Goal: Obtain resource: Download file/media

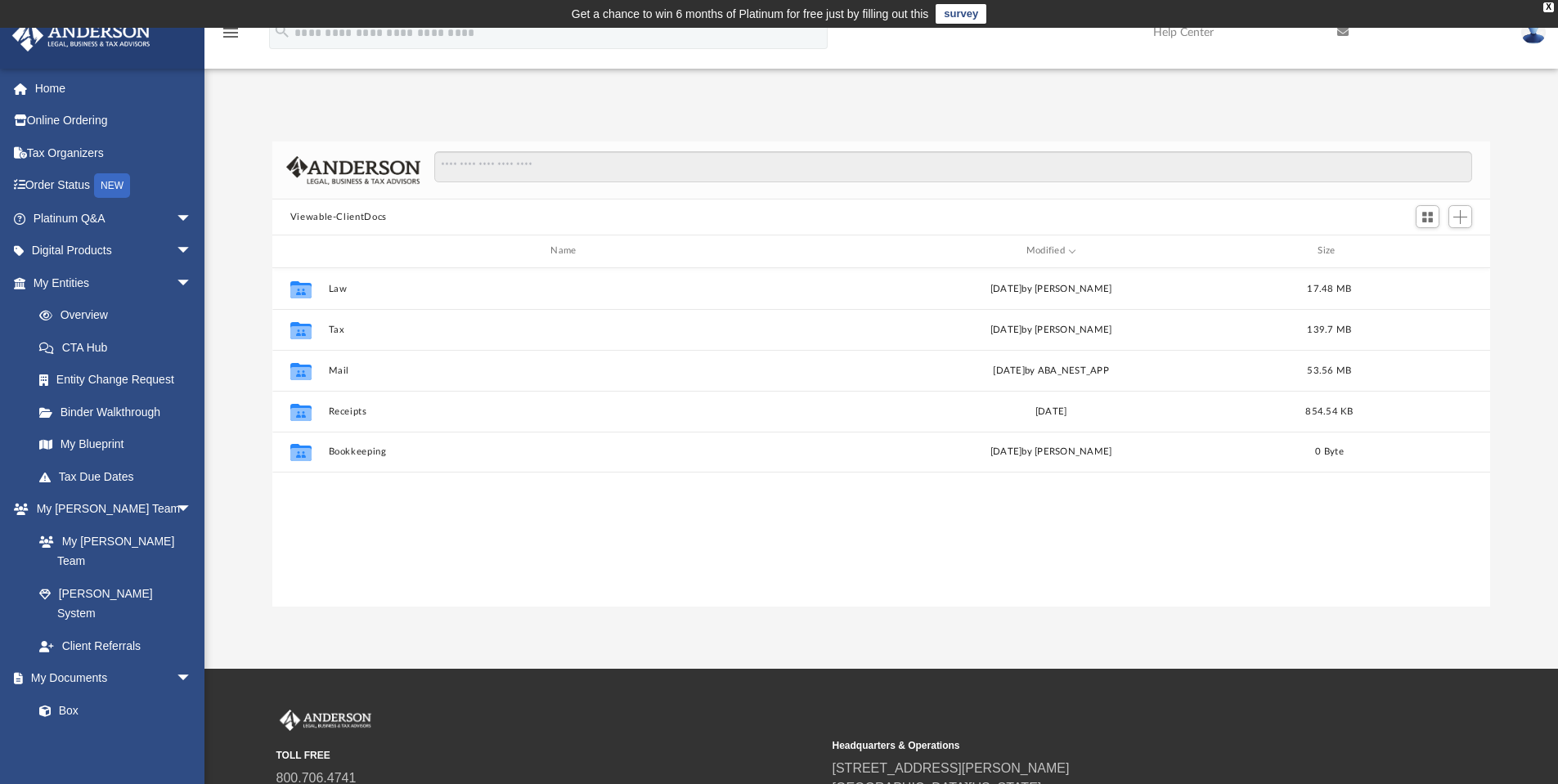
scroll to position [359, 1205]
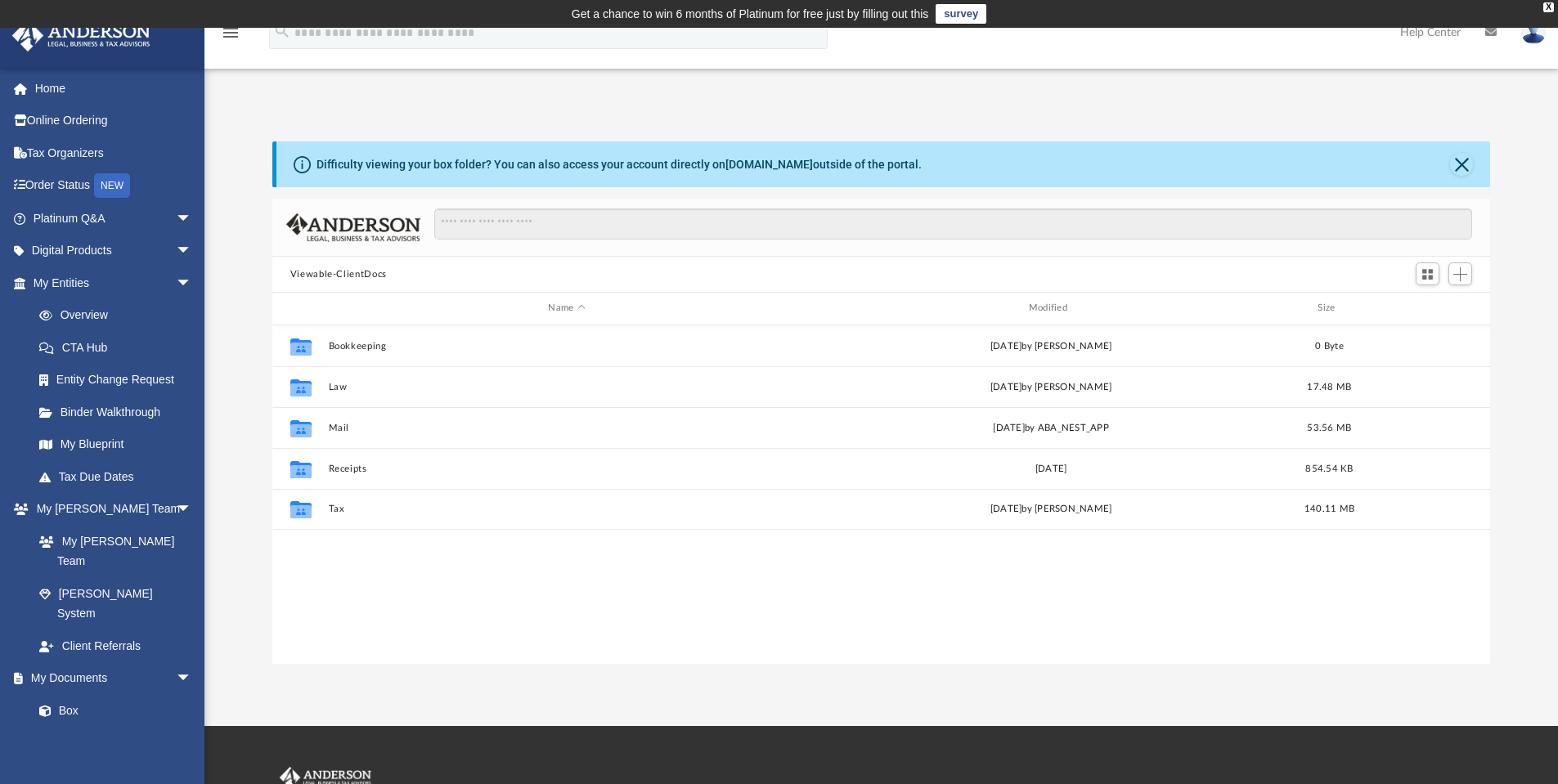
scroll to position [359, 1205]
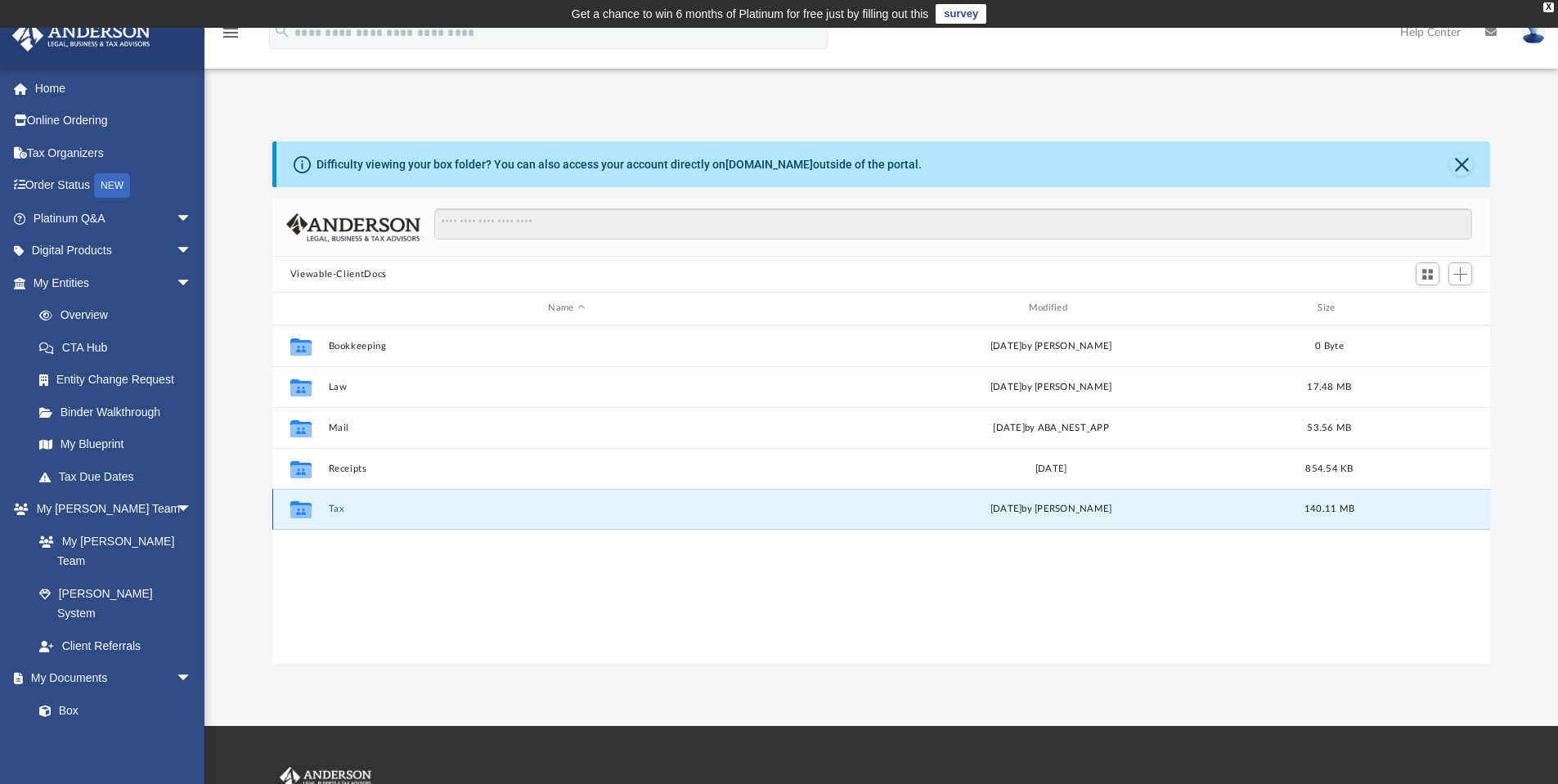
click at [332, 507] on button "Tax" at bounding box center [566, 508] width 477 height 11
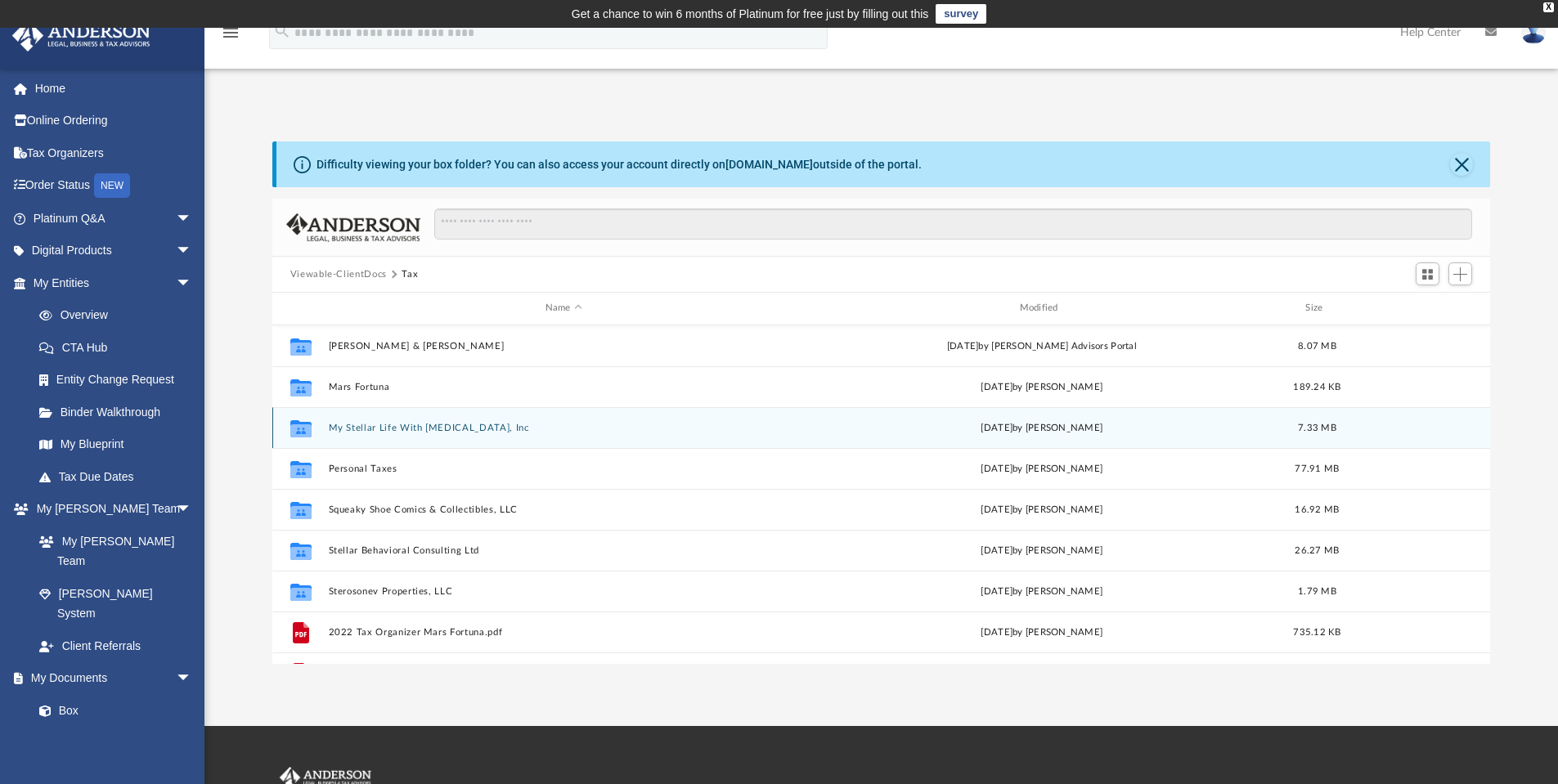
click at [386, 431] on button "My Stellar Life With [MEDICAL_DATA], Inc" at bounding box center [563, 428] width 471 height 11
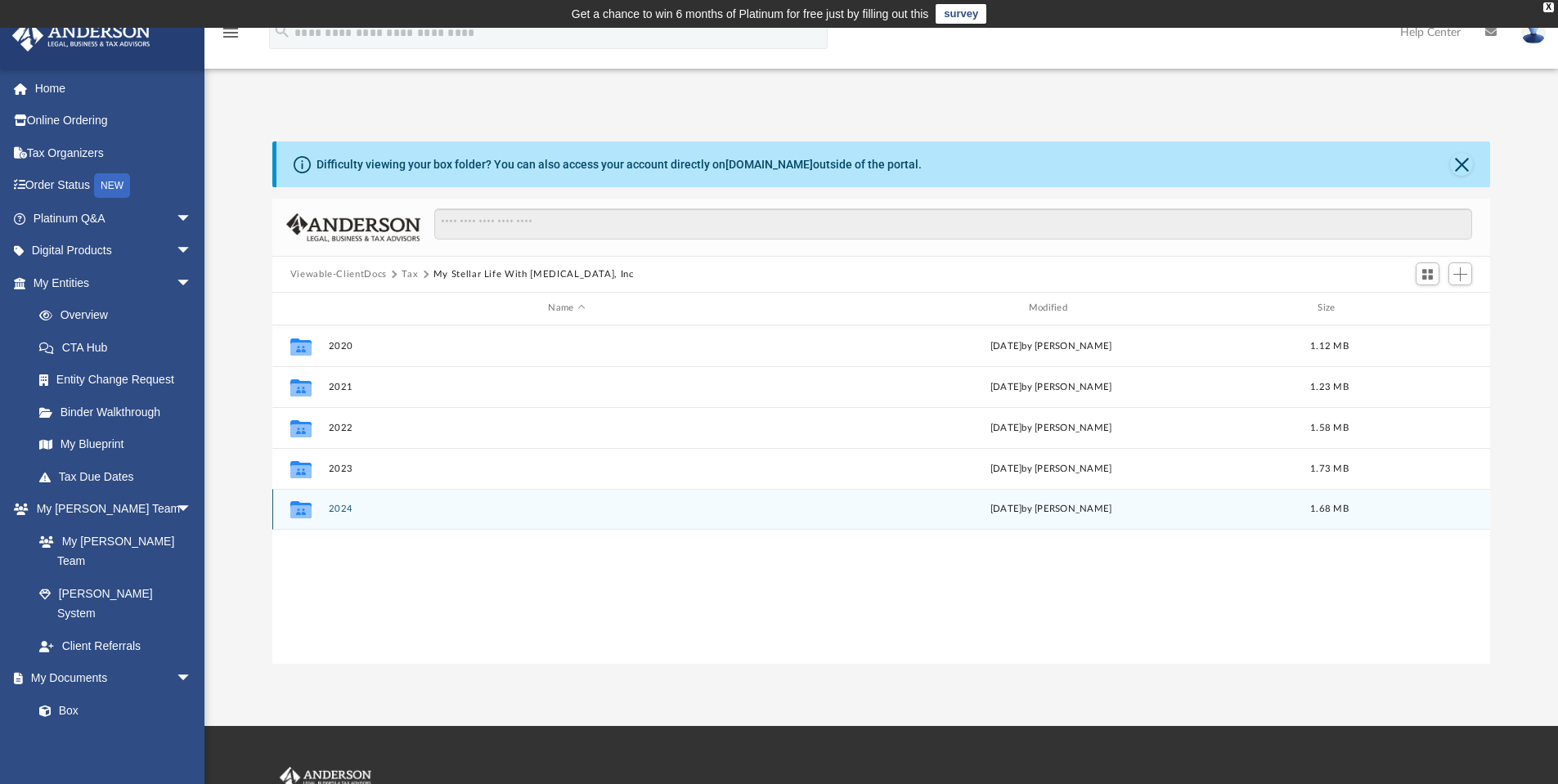
click at [338, 510] on button "2024" at bounding box center [566, 508] width 477 height 11
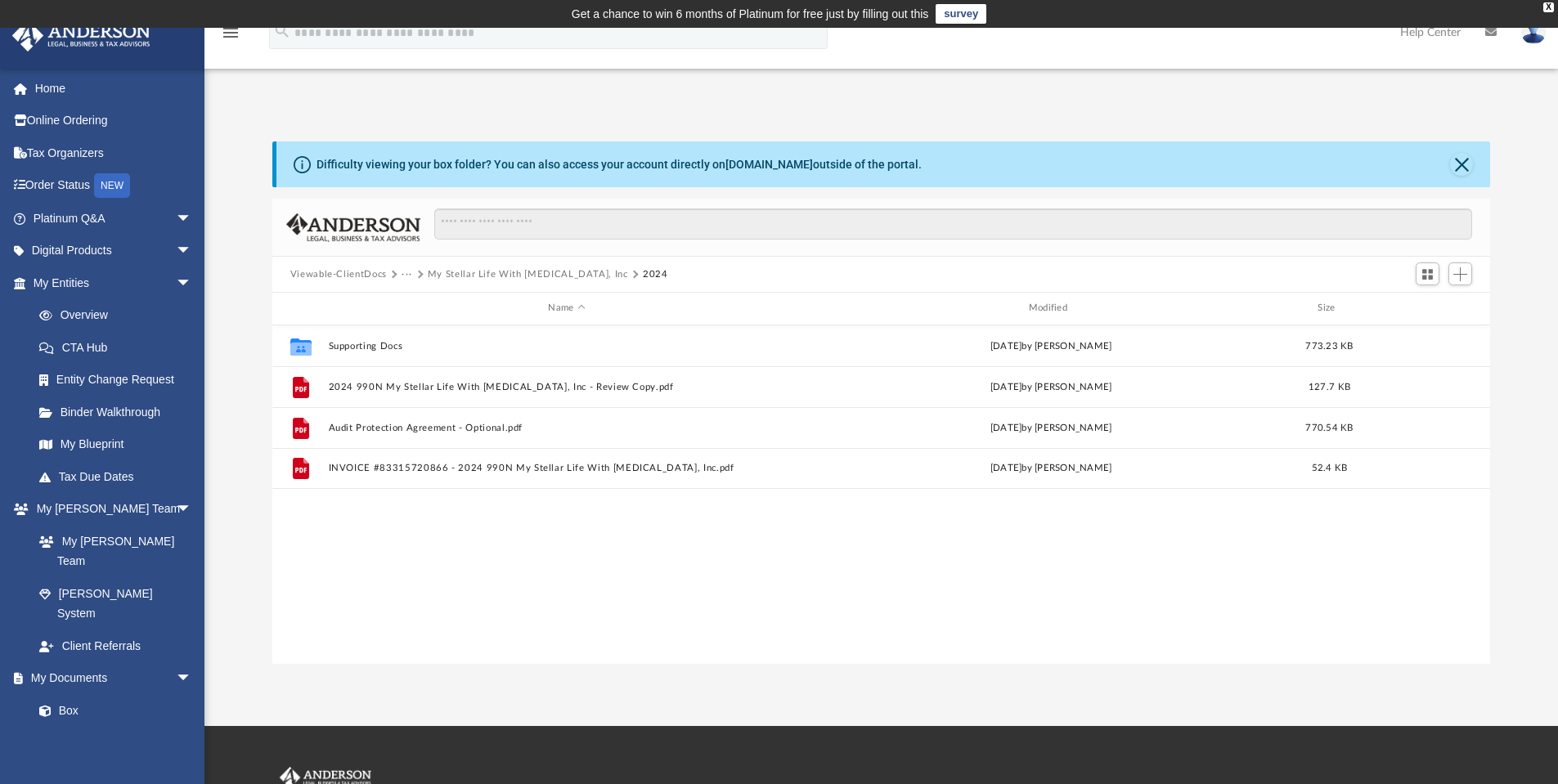
click at [406, 273] on button "···" at bounding box center [407, 274] width 11 height 14
click at [415, 301] on li "Tax" at bounding box center [418, 303] width 15 height 17
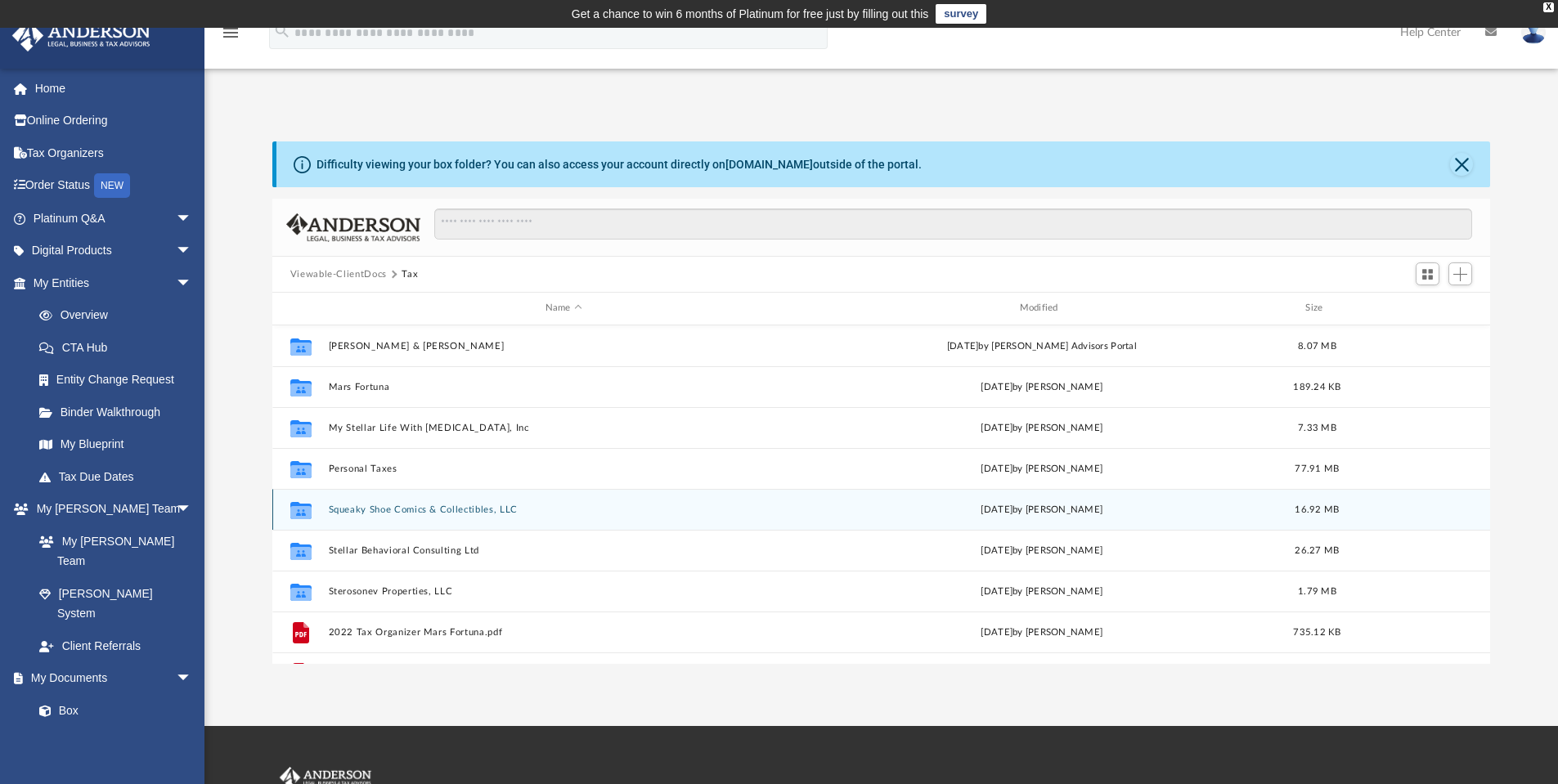
click at [425, 512] on button "Squeaky Shoe Comics & Collectibles, LLC" at bounding box center [563, 509] width 471 height 11
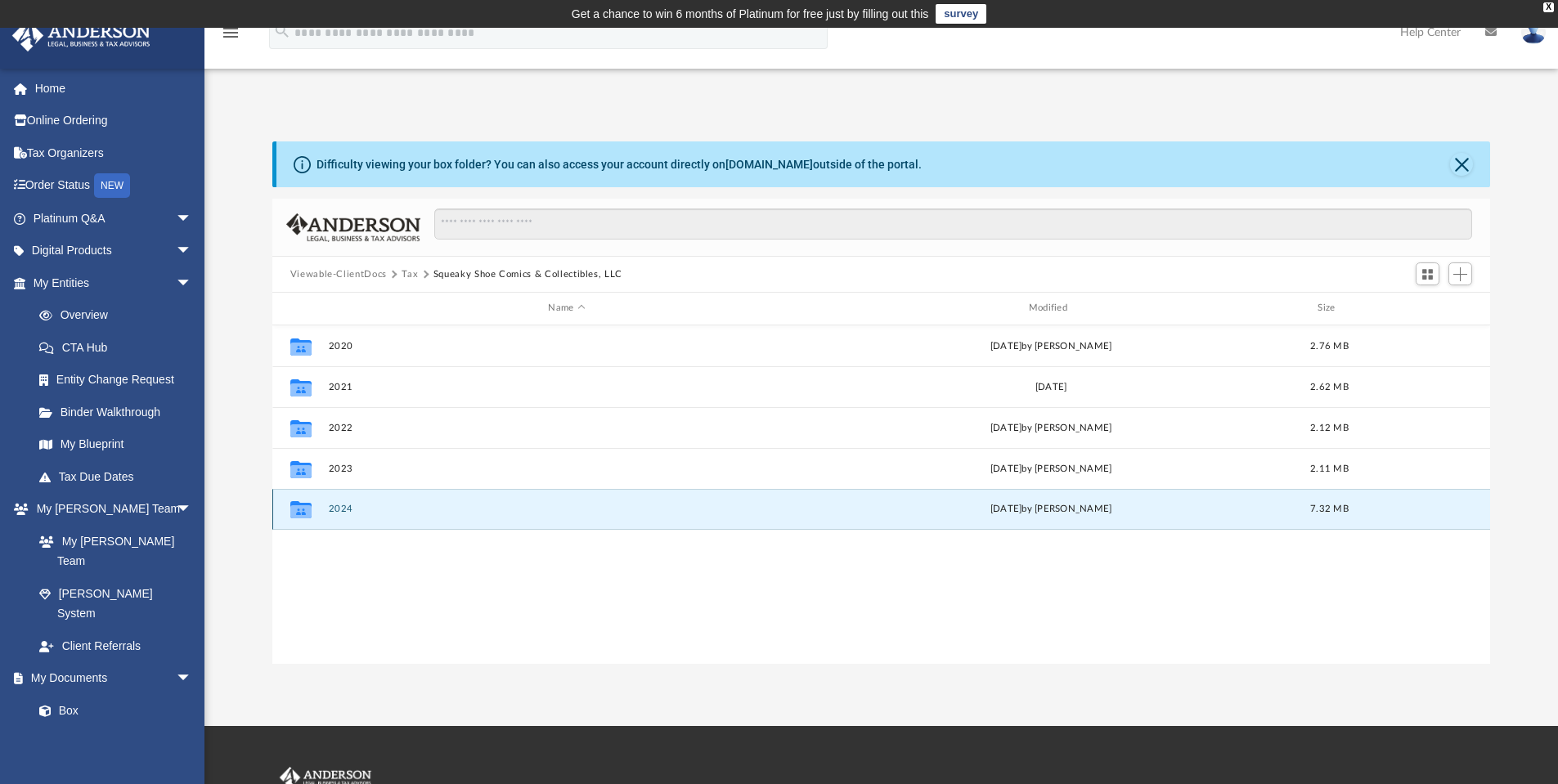
click at [336, 507] on button "2024" at bounding box center [566, 508] width 477 height 11
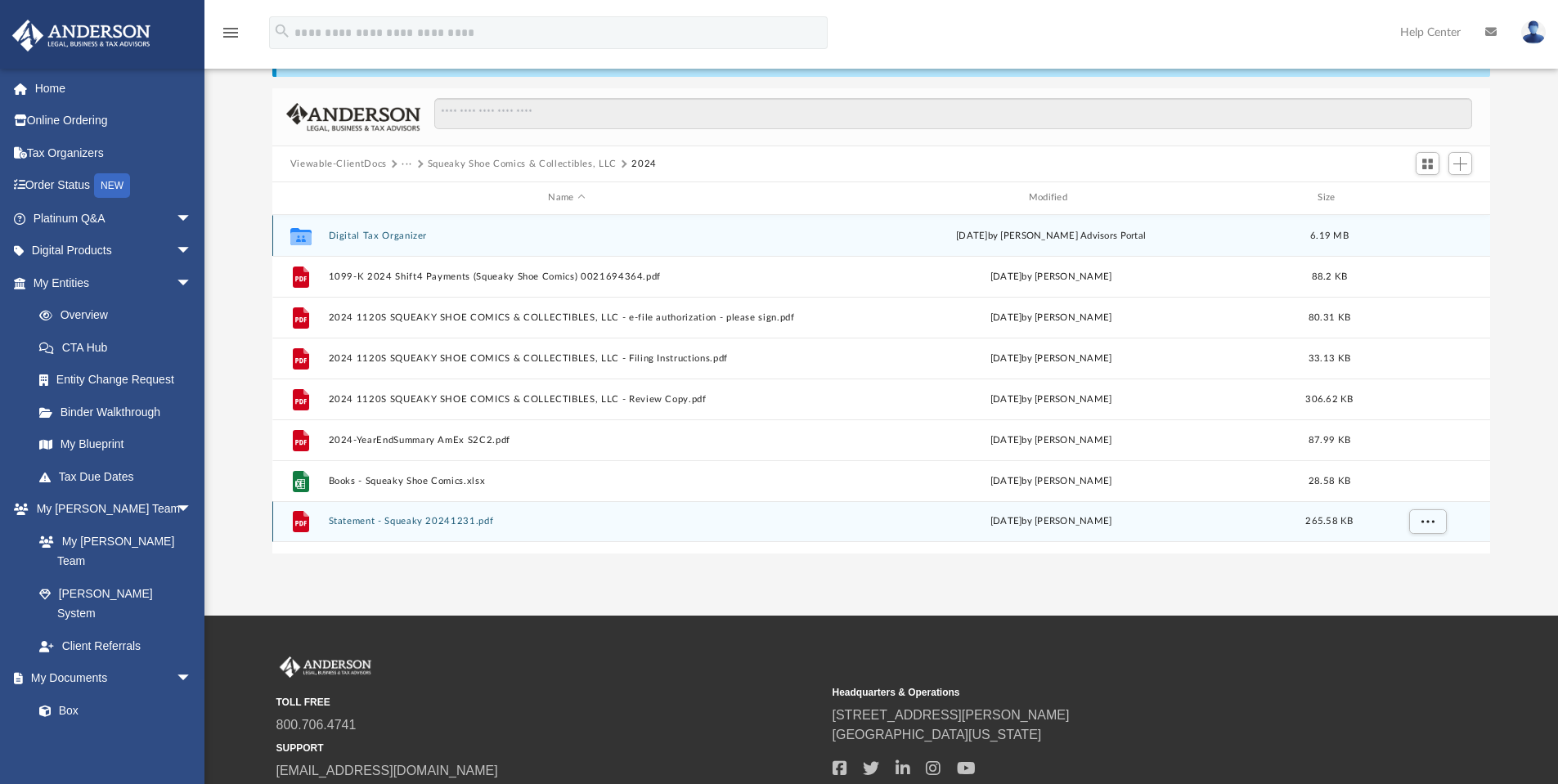
scroll to position [82, 0]
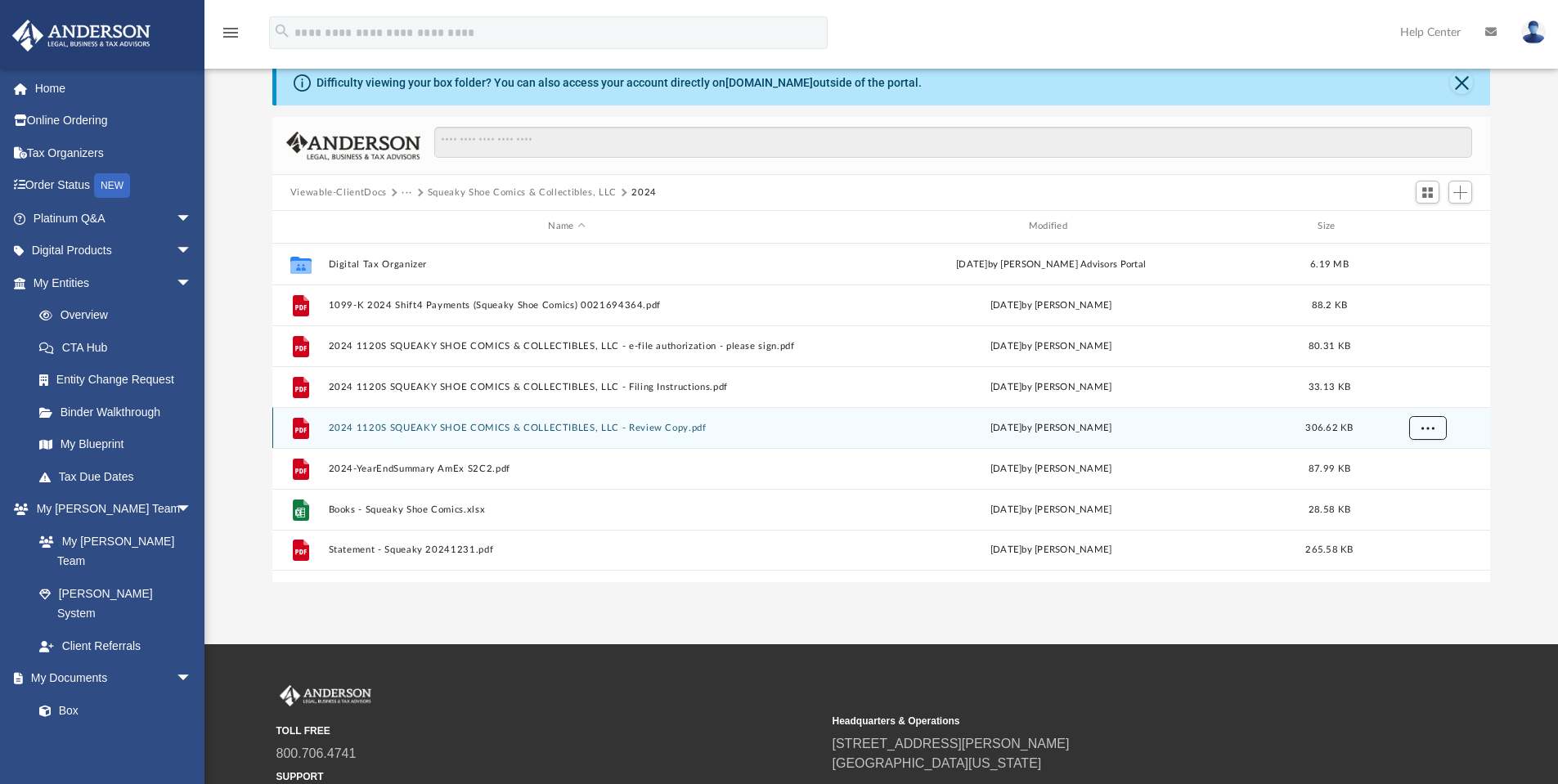
click at [1422, 427] on span "More options" at bounding box center [1427, 427] width 13 height 9
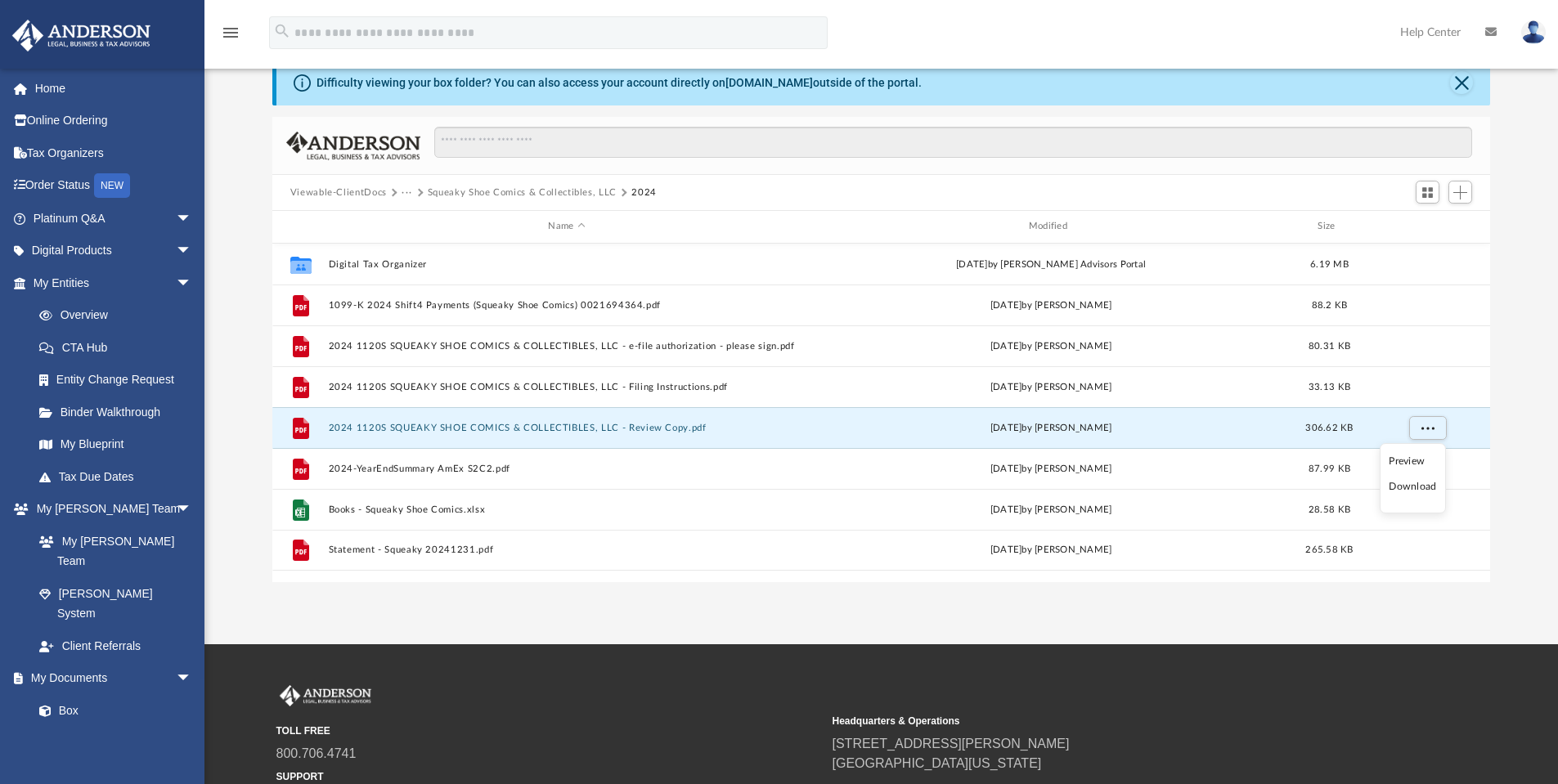
click at [1415, 485] on li "Download" at bounding box center [1412, 487] width 47 height 17
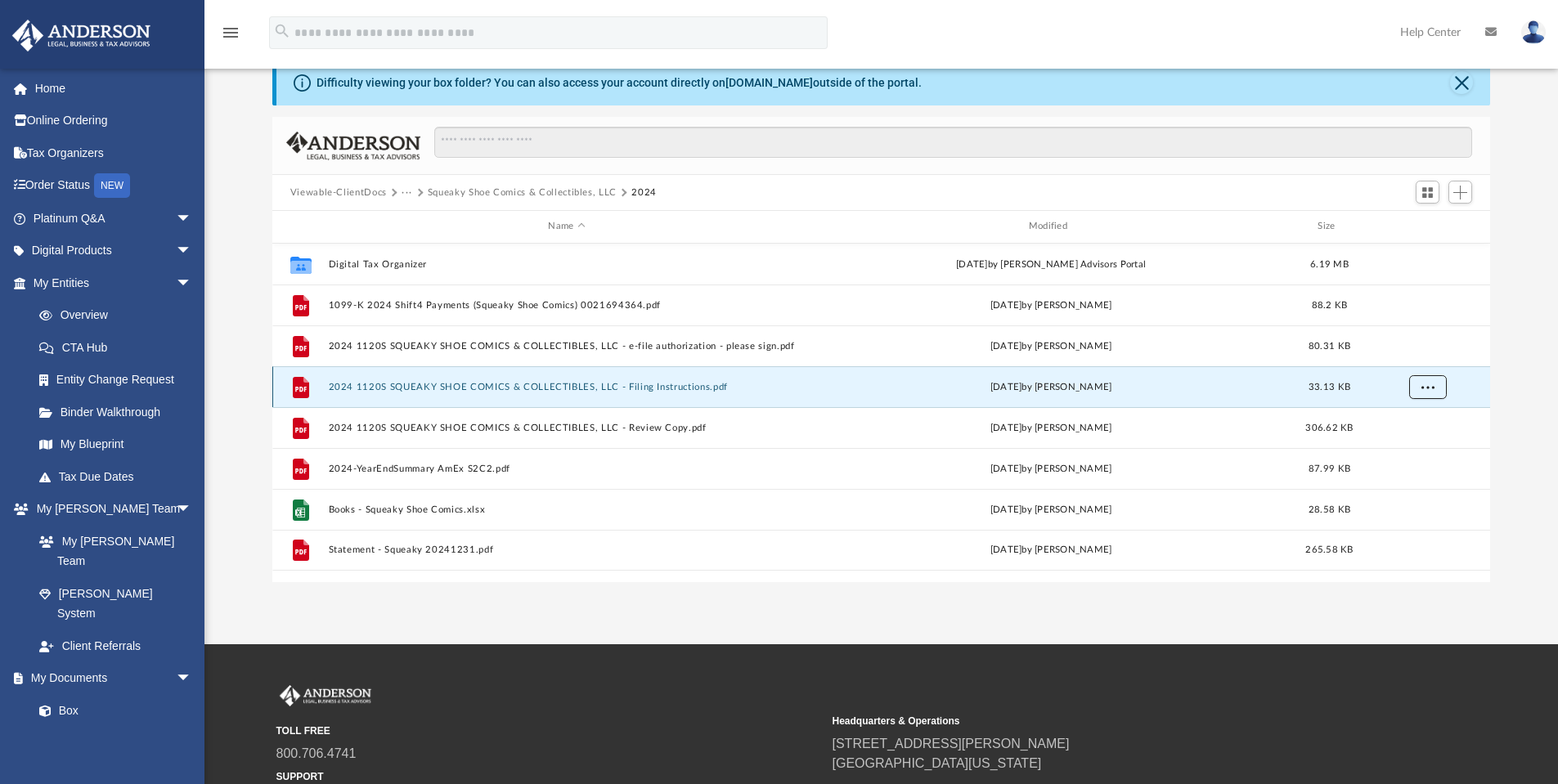
click at [1423, 383] on span "More options" at bounding box center [1427, 385] width 13 height 9
click at [1422, 448] on li "Download" at bounding box center [1412, 446] width 47 height 17
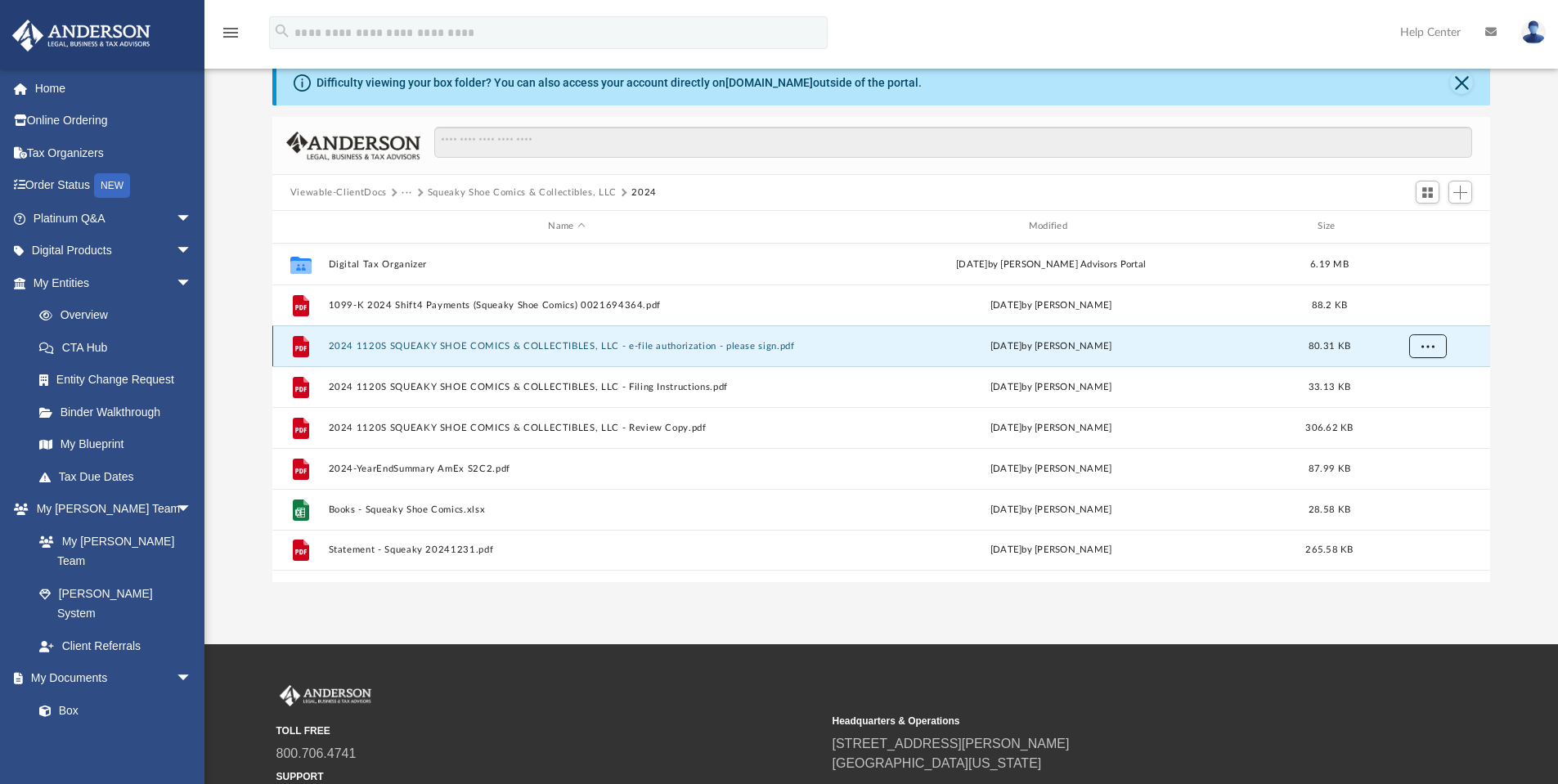
click at [1424, 343] on span "More options" at bounding box center [1427, 345] width 13 height 9
click at [1414, 404] on li "Download" at bounding box center [1412, 405] width 47 height 17
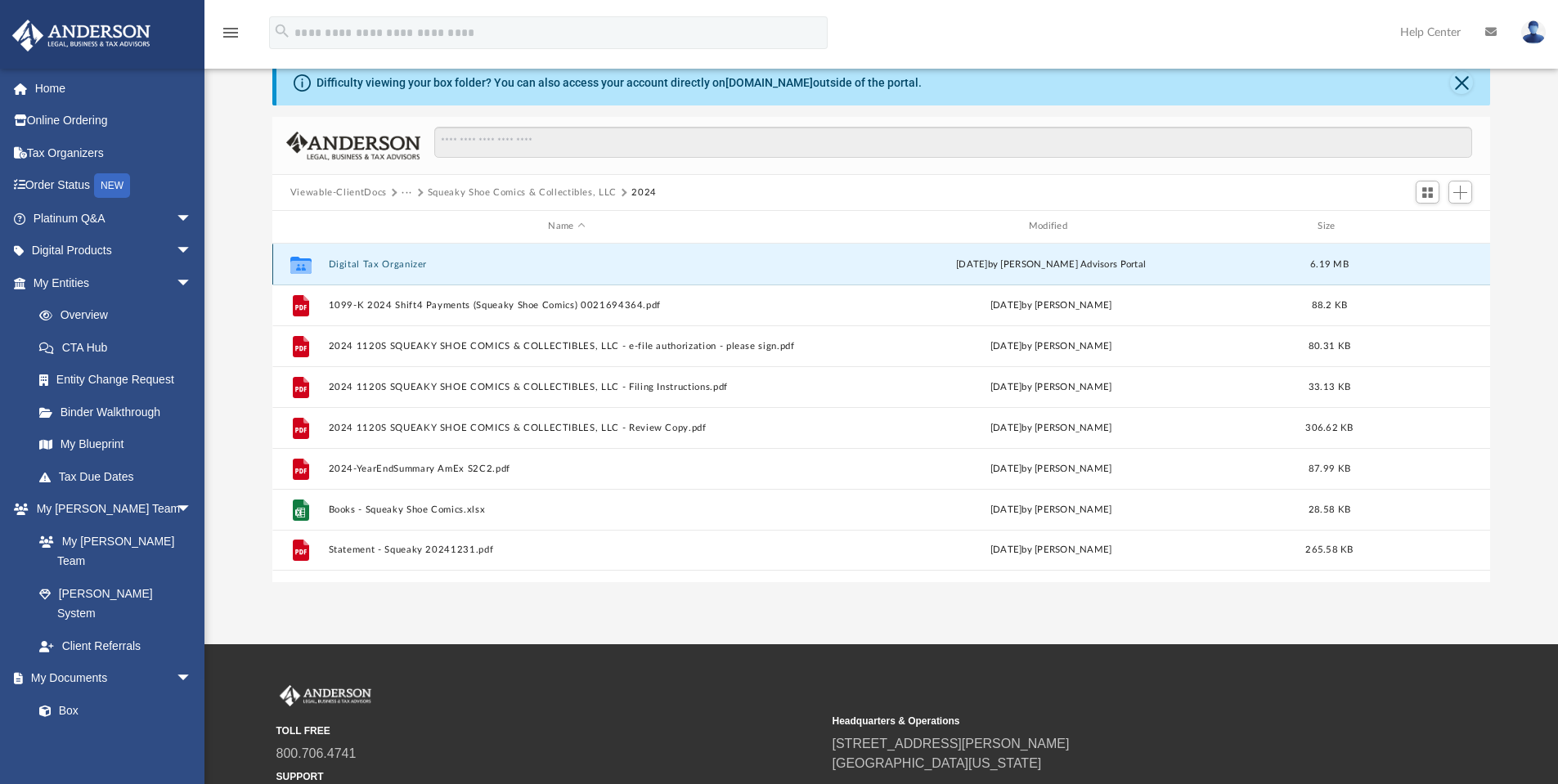
click at [399, 266] on button "Digital Tax Organizer" at bounding box center [566, 264] width 477 height 11
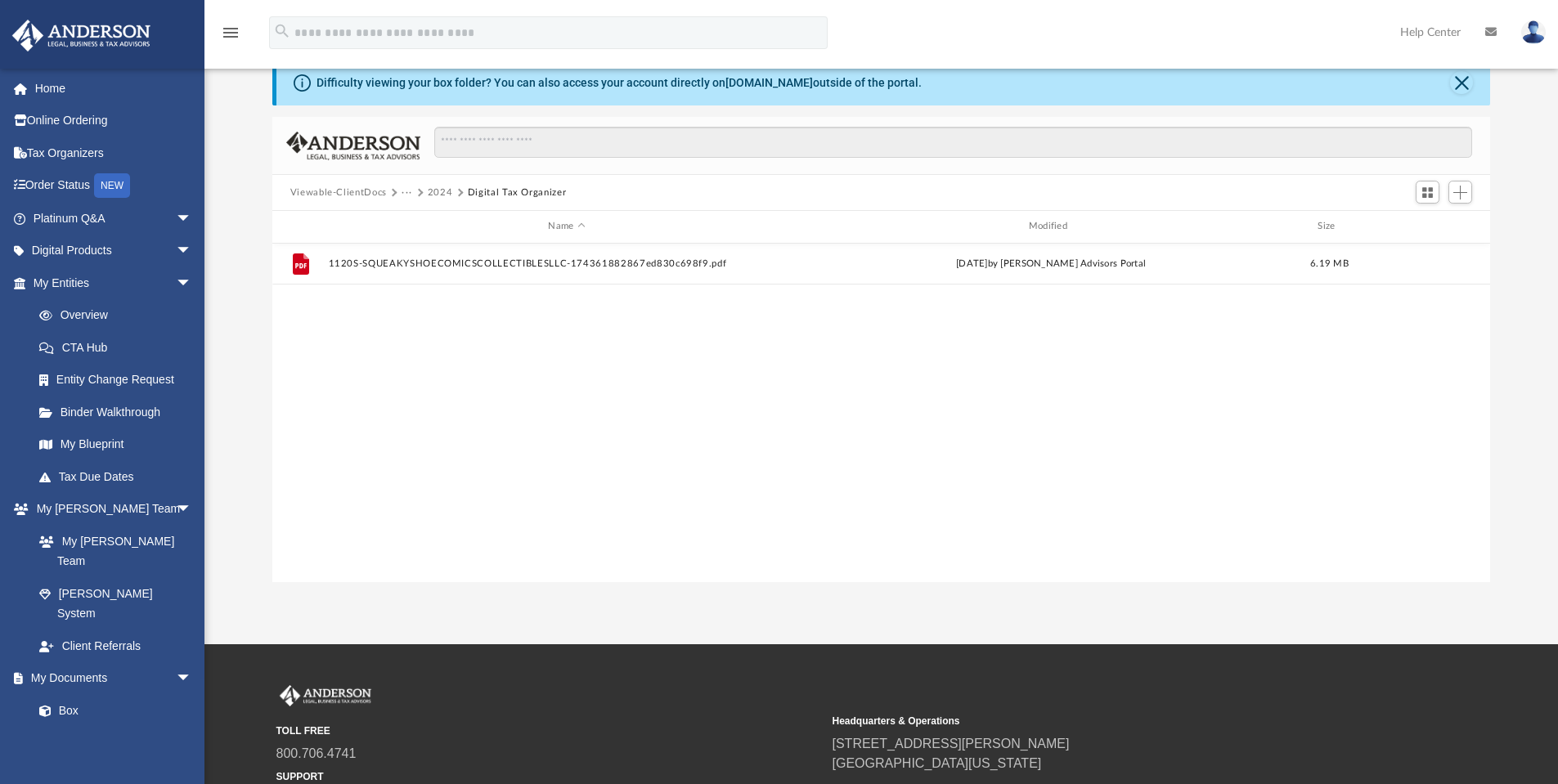
click at [436, 190] on button "2024" at bounding box center [440, 192] width 25 height 14
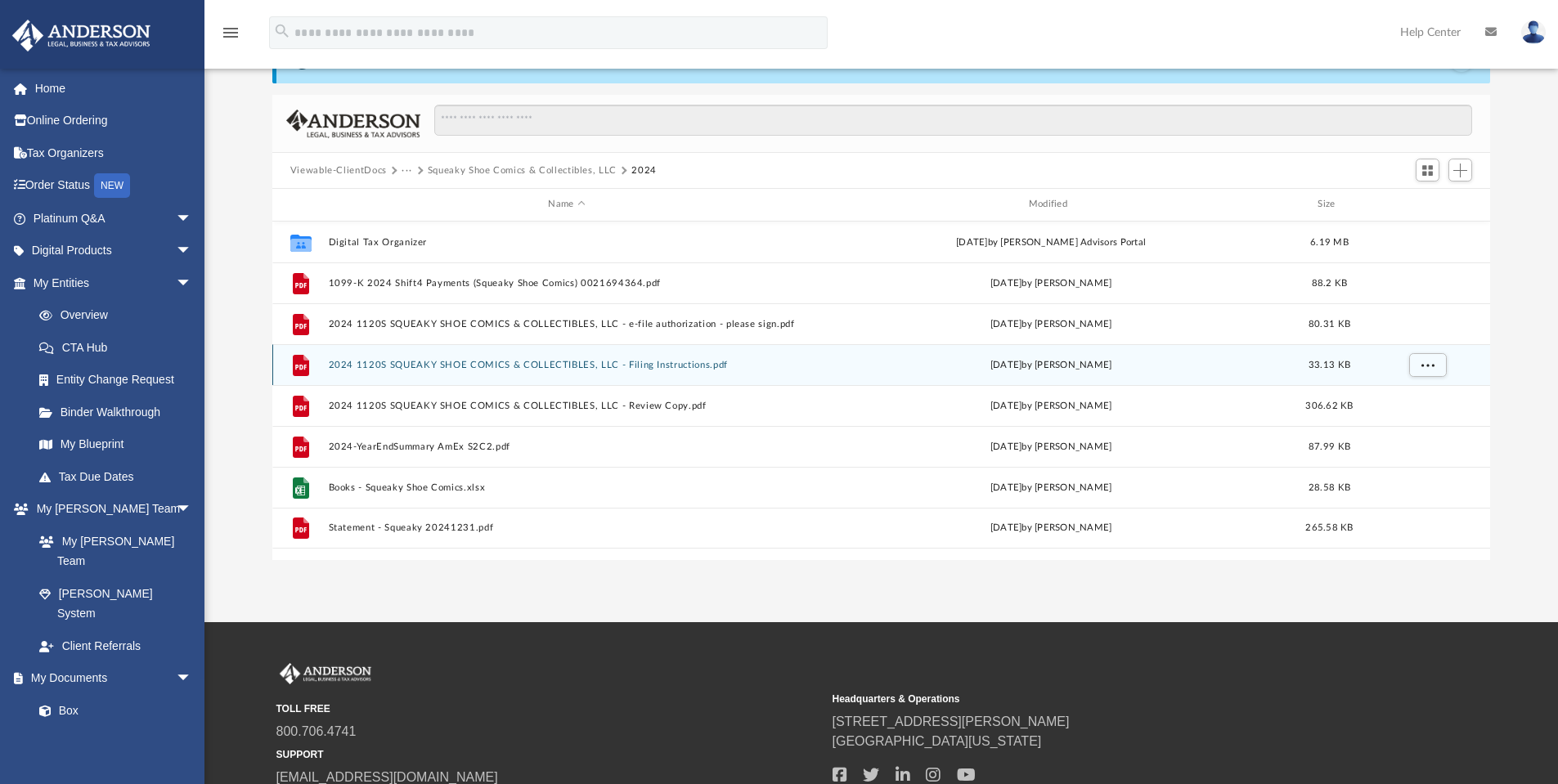
scroll to position [0, 0]
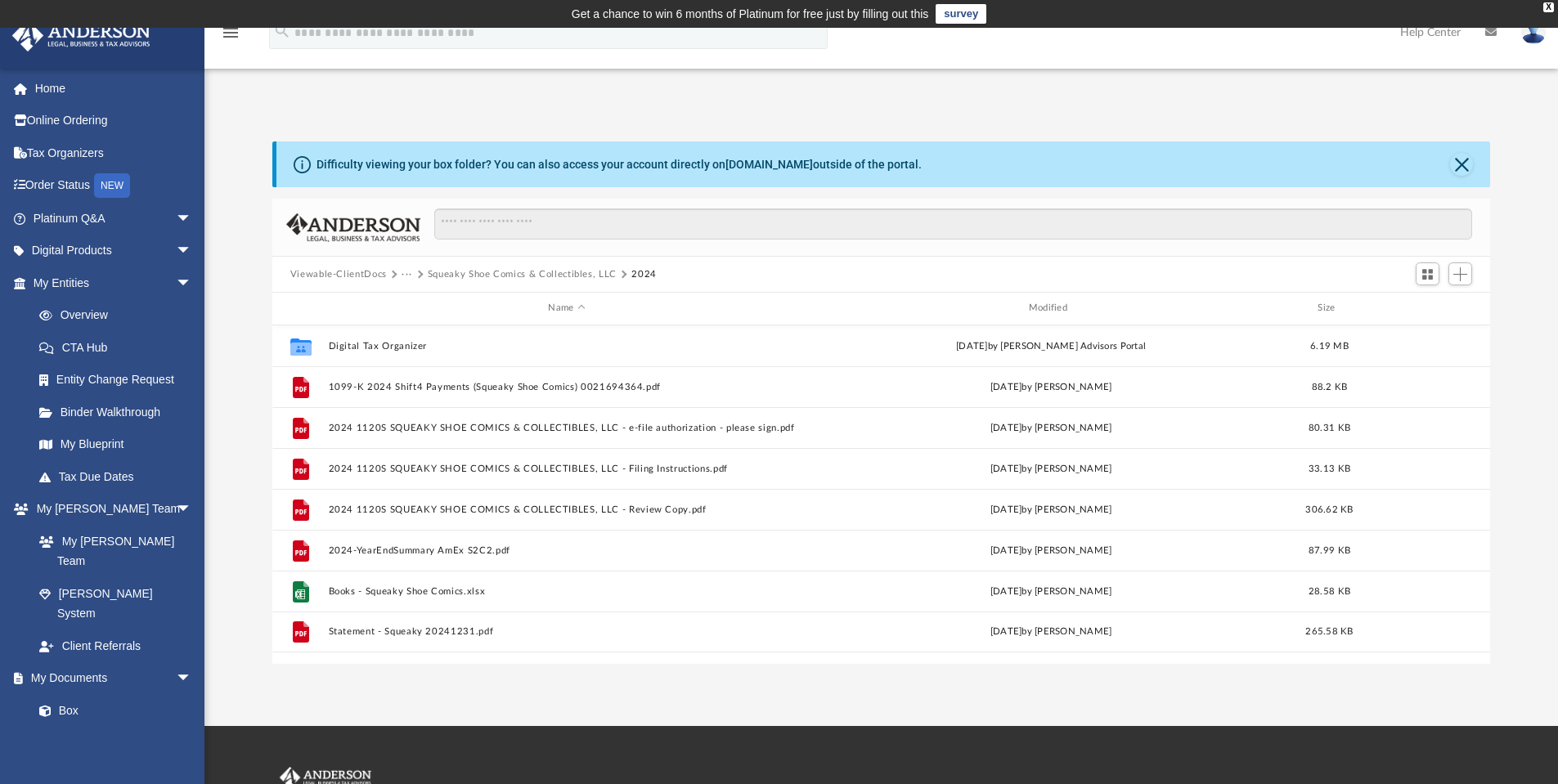
click at [461, 271] on button "Squeaky Shoe Comics & Collectibles, LLC" at bounding box center [522, 274] width 189 height 14
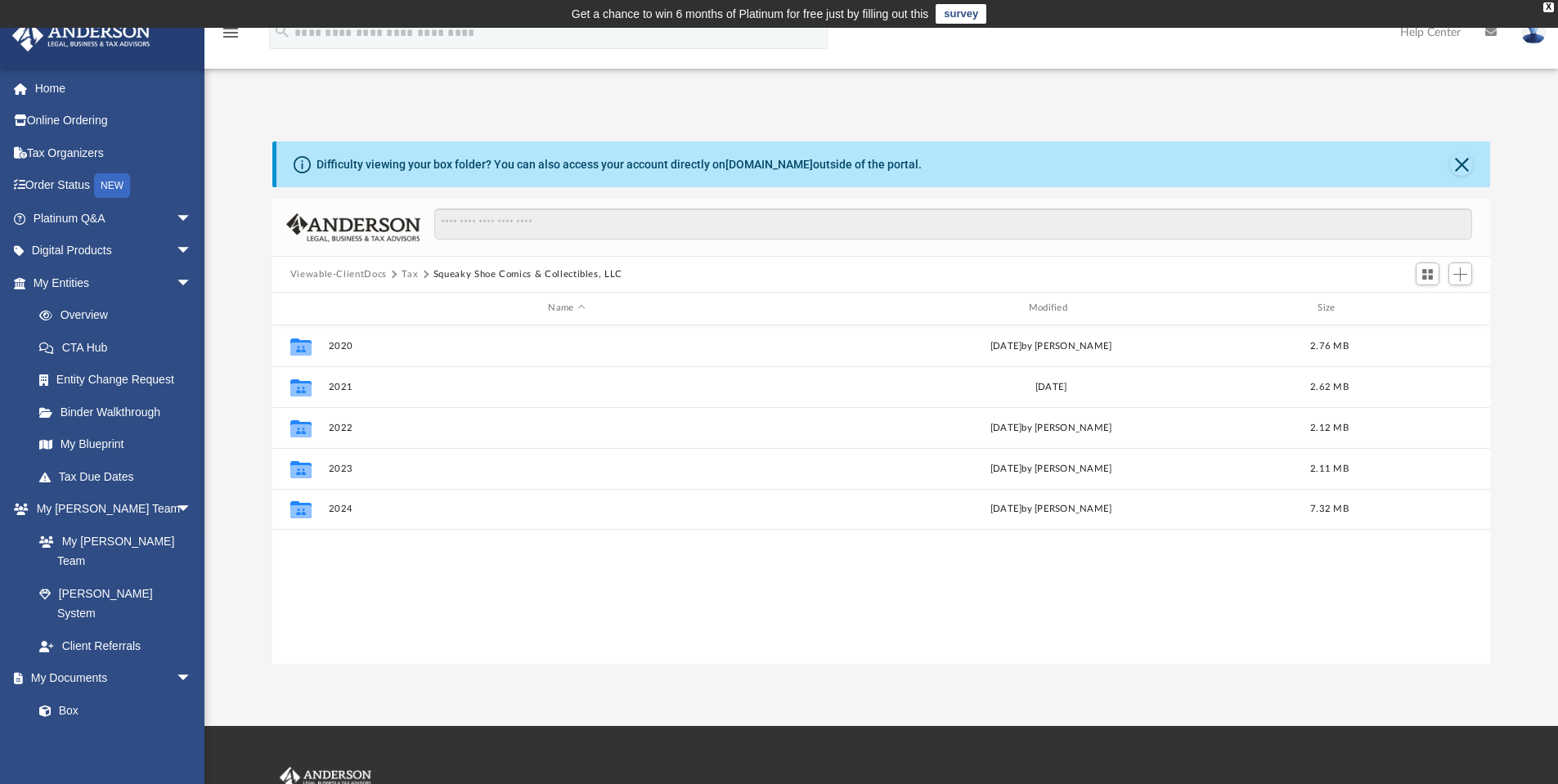
click at [408, 272] on button "Tax" at bounding box center [409, 274] width 16 height 14
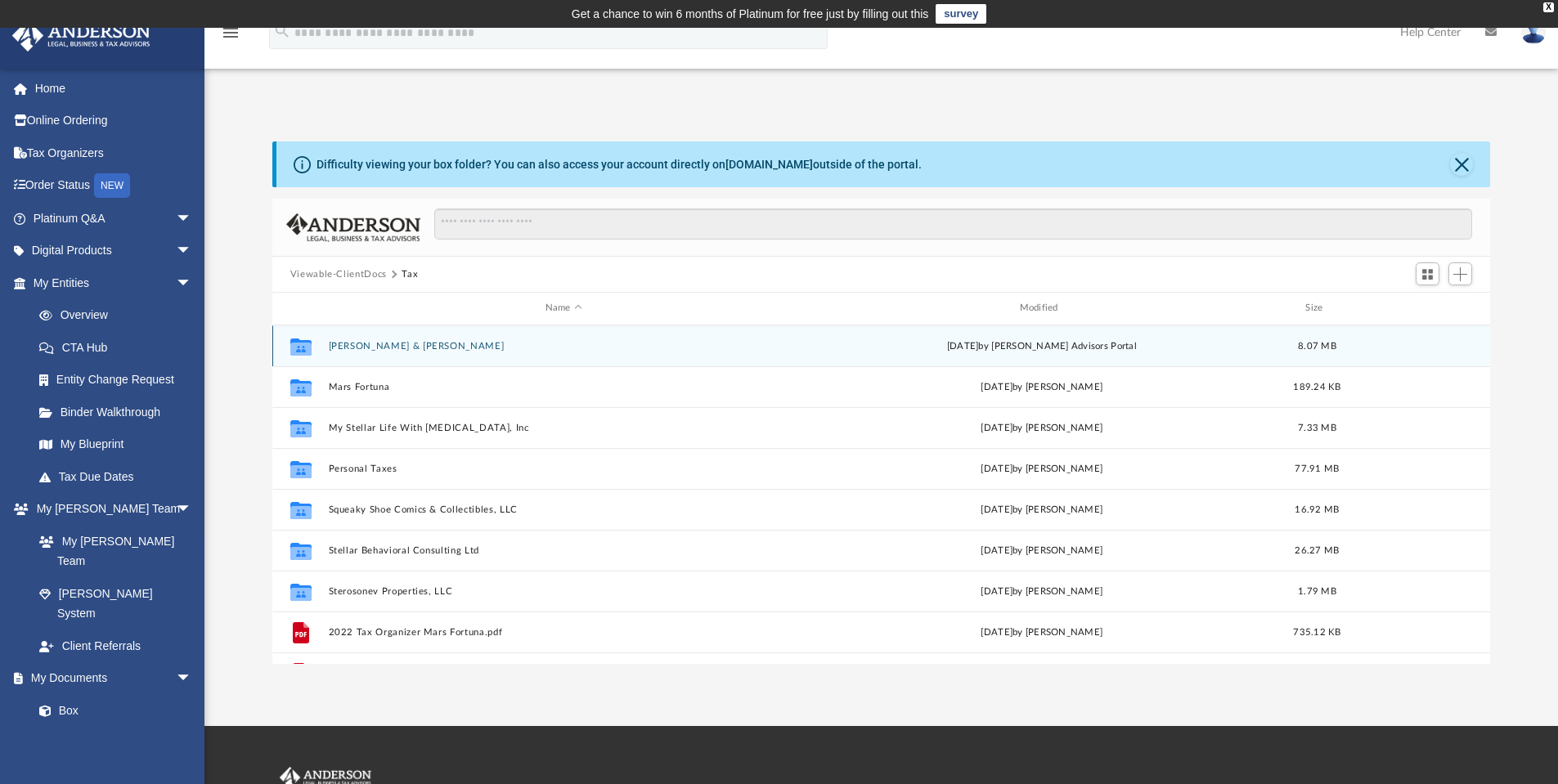
click at [373, 343] on button "[PERSON_NAME] & [PERSON_NAME]" at bounding box center [563, 346] width 471 height 11
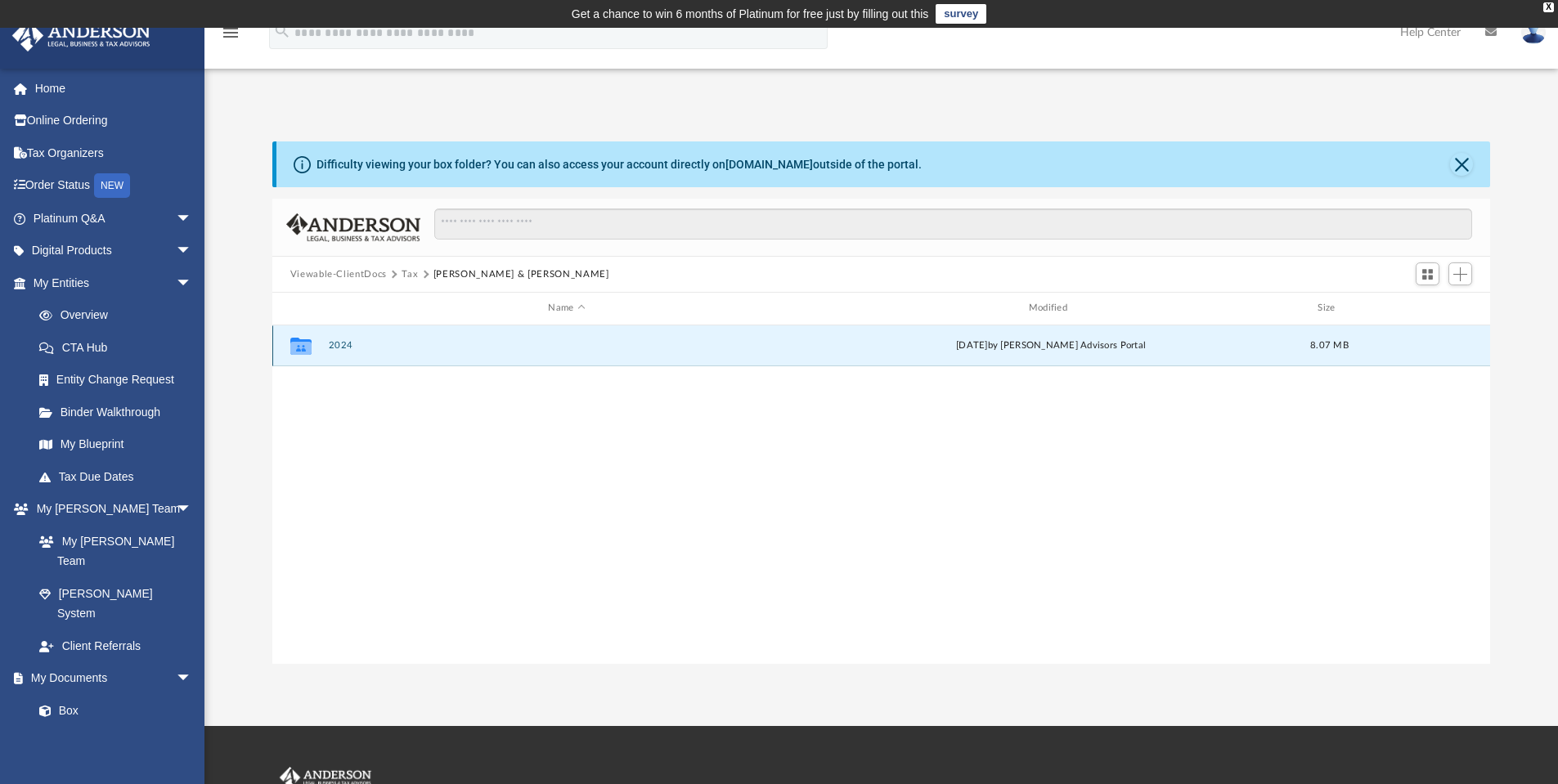
click at [340, 343] on button "2024" at bounding box center [566, 345] width 477 height 11
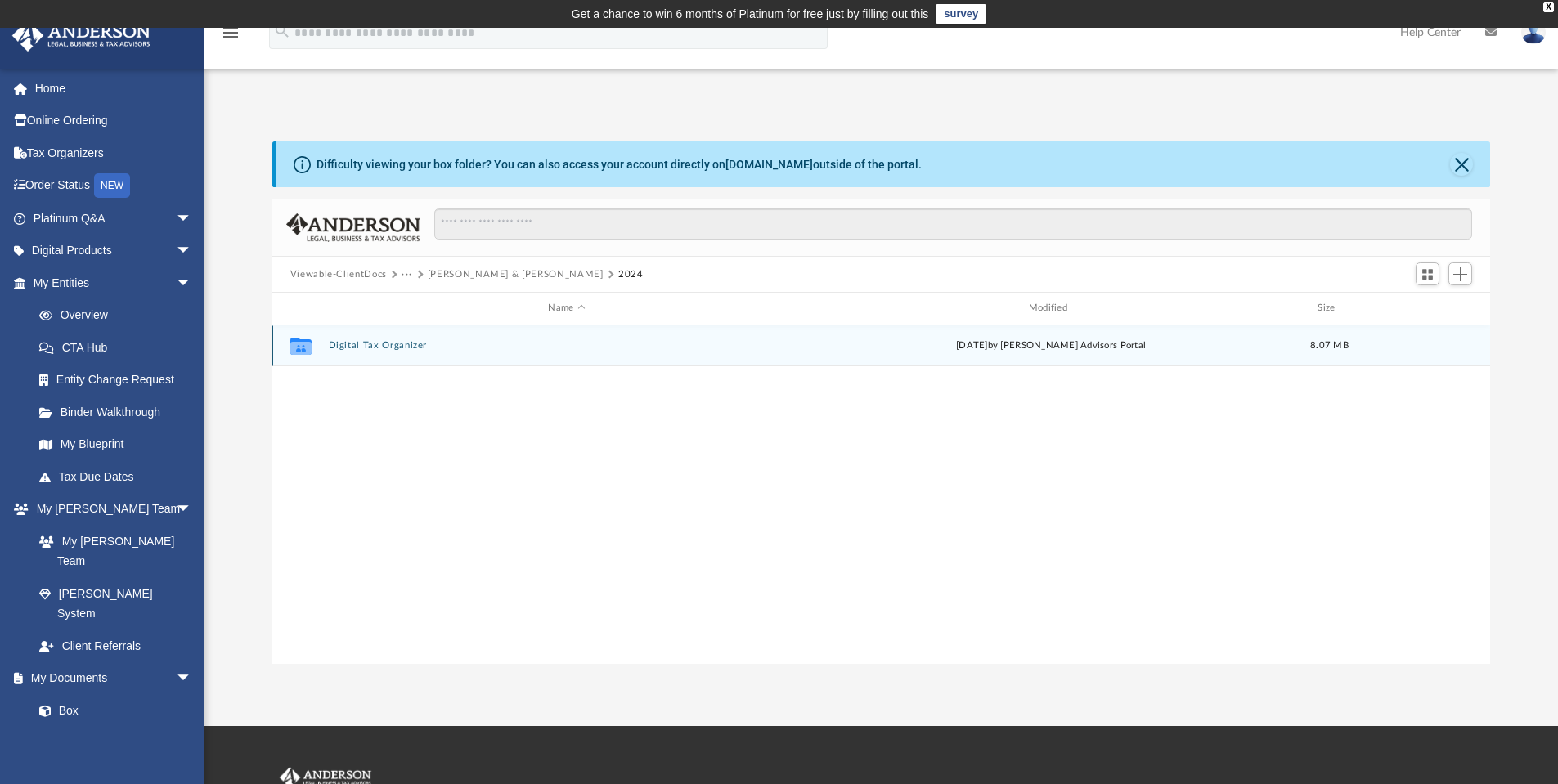
click at [383, 346] on button "Digital Tax Organizer" at bounding box center [566, 345] width 477 height 11
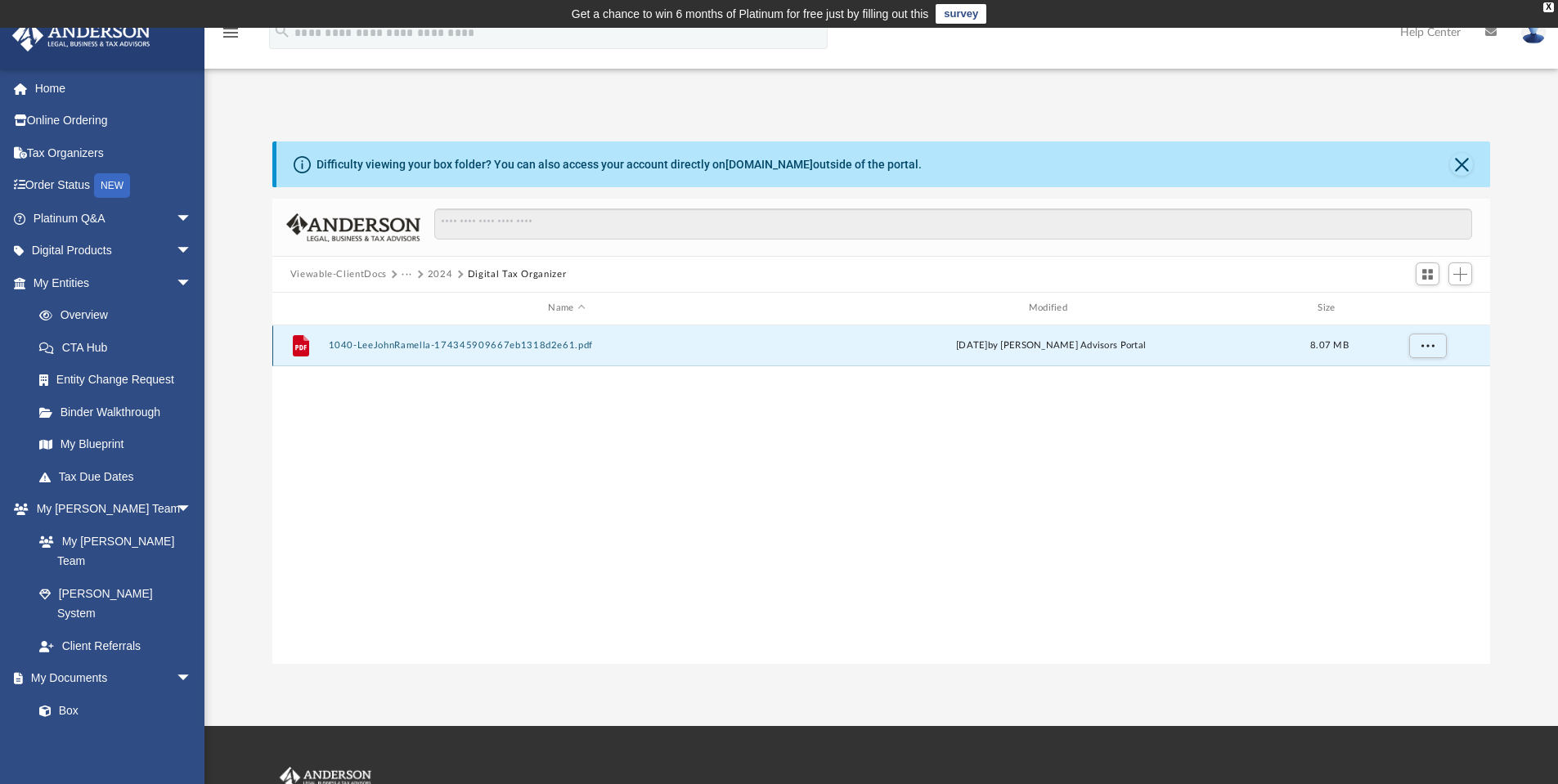
click at [508, 343] on button "1040-LeeJohnRamella-174345909667eb1318d2e61.pdf" at bounding box center [566, 345] width 477 height 11
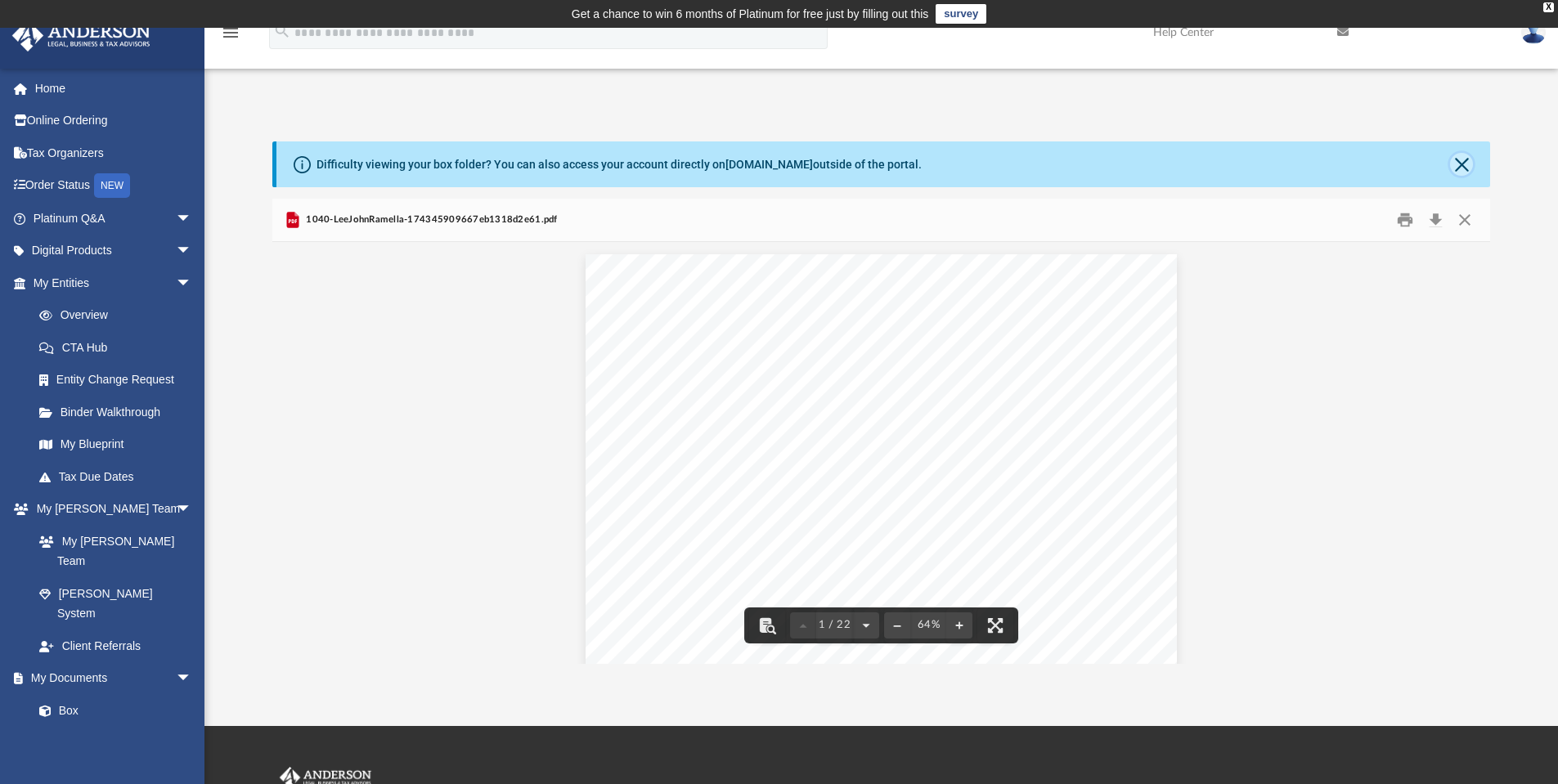
click at [1460, 165] on button "Close" at bounding box center [1462, 164] width 23 height 23
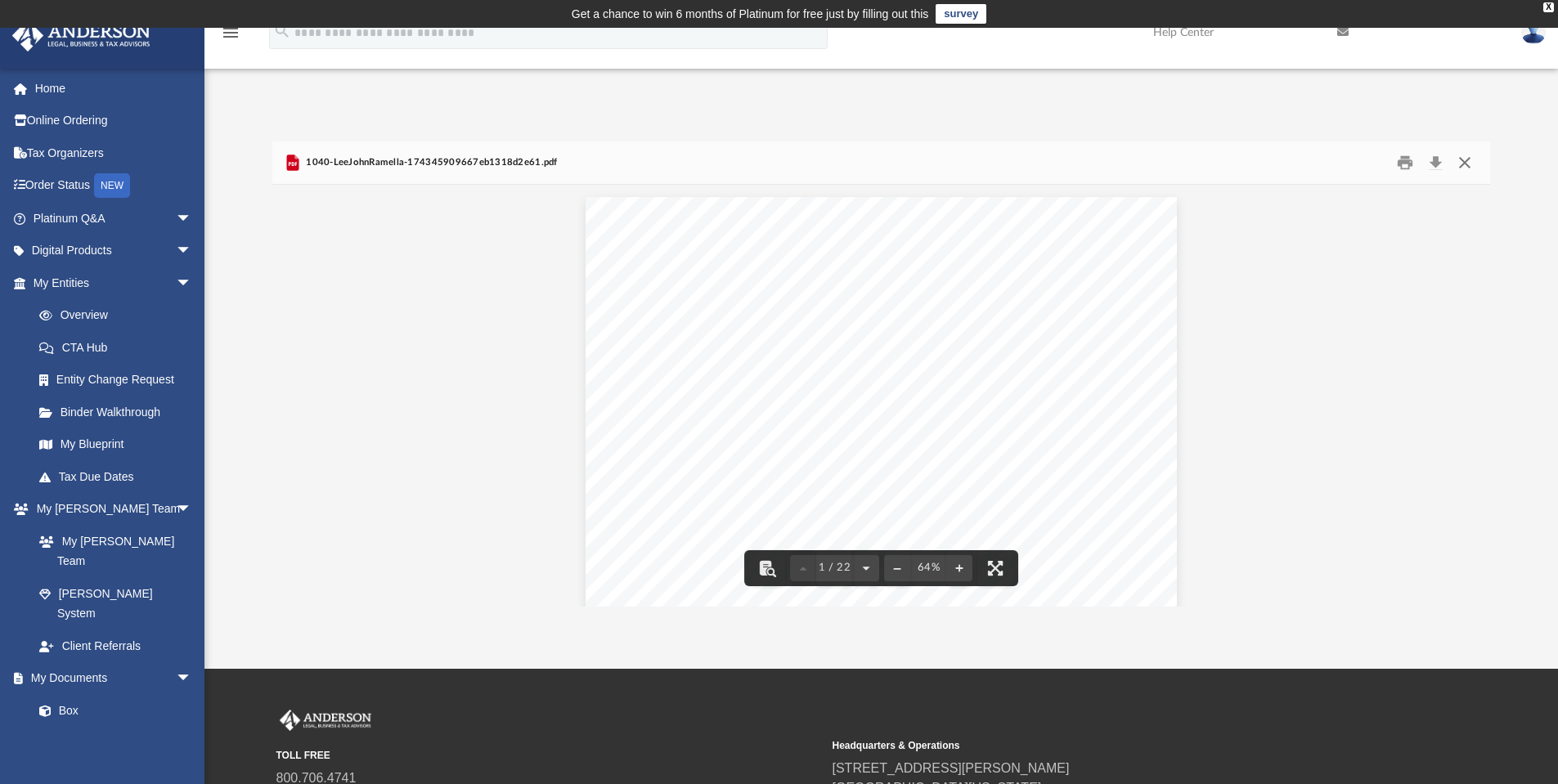
click at [1465, 162] on button "Close" at bounding box center [1465, 163] width 30 height 25
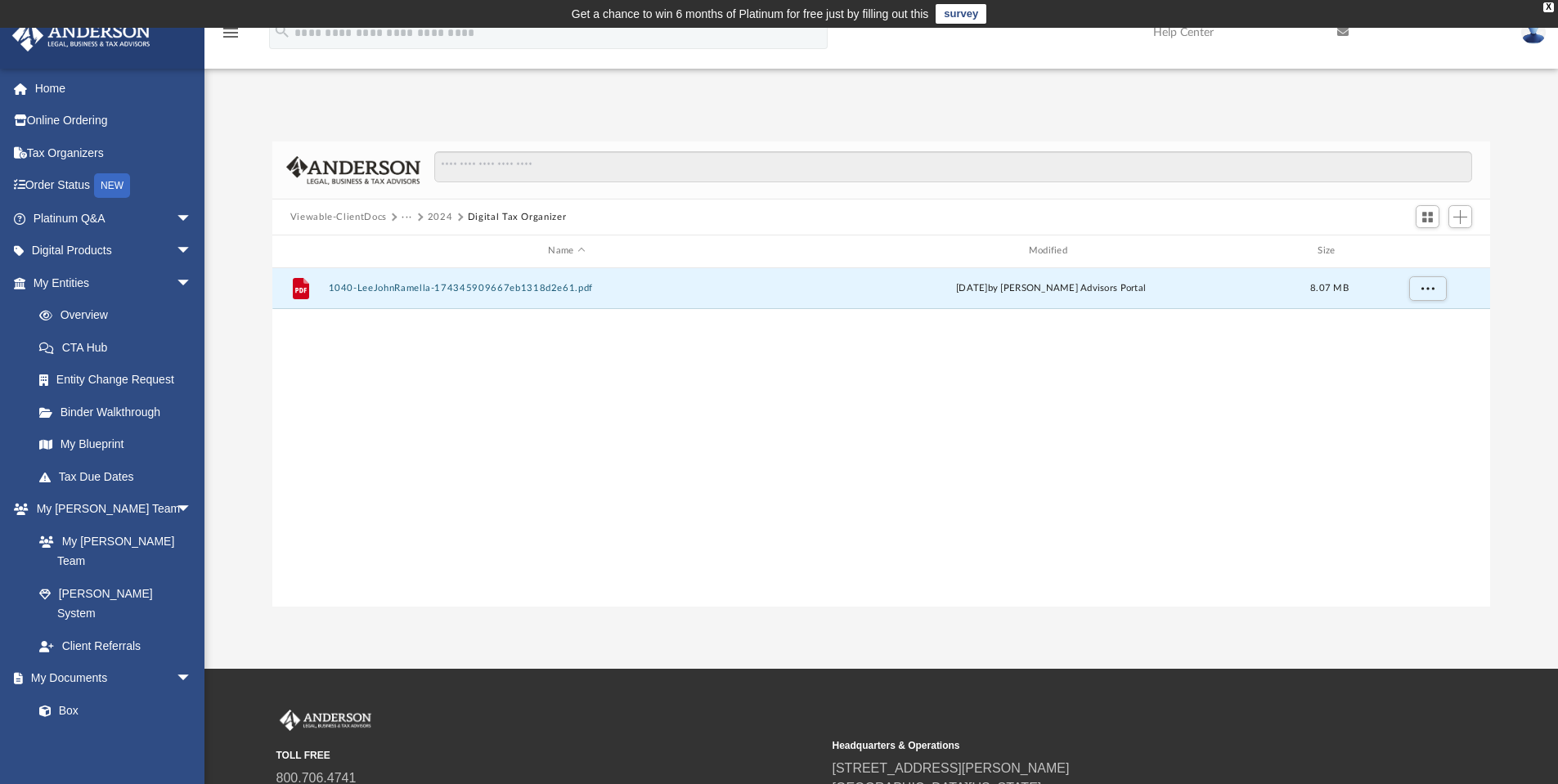
click at [430, 216] on button "2024" at bounding box center [440, 217] width 25 height 14
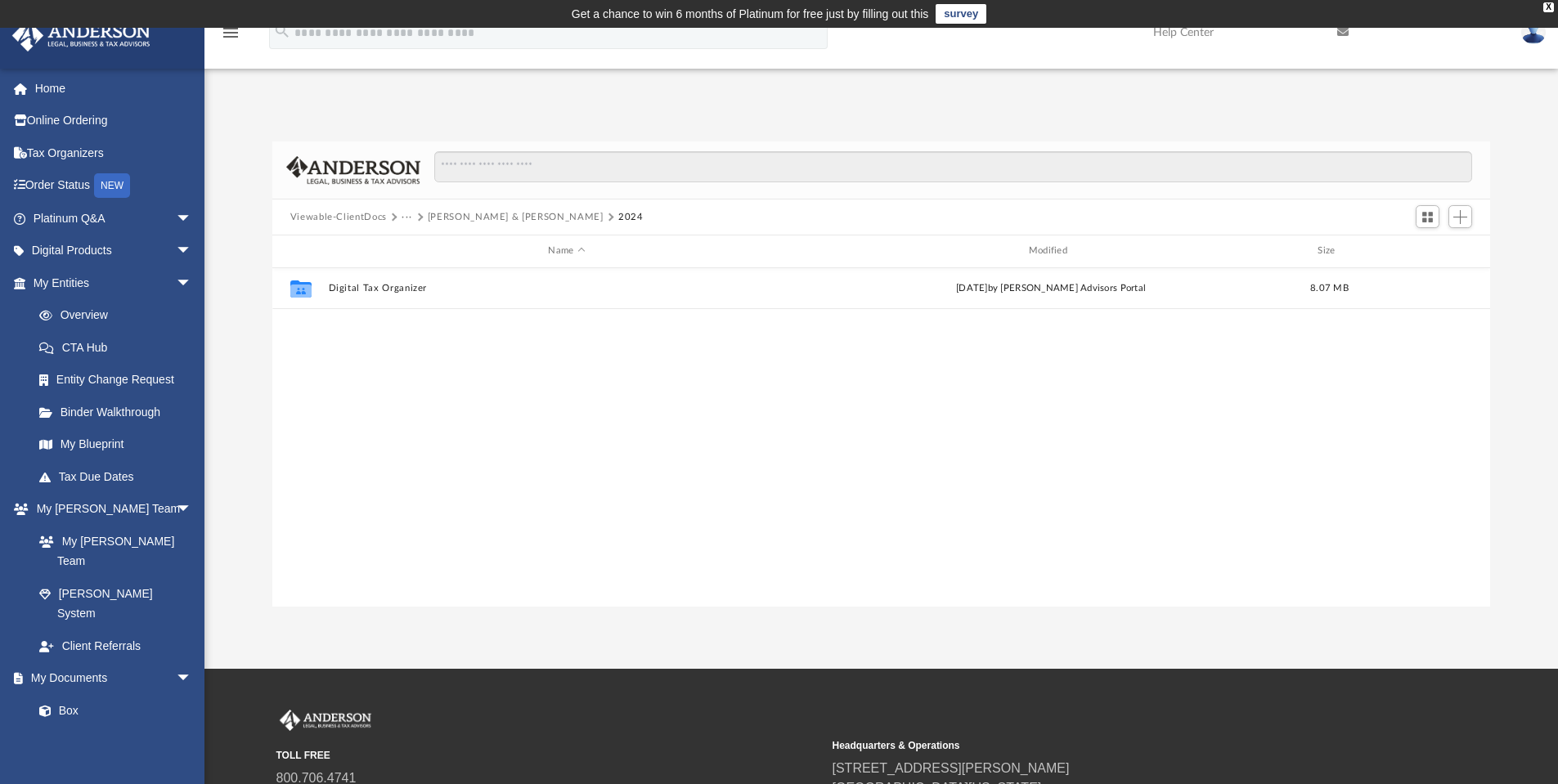
click at [451, 216] on button "[PERSON_NAME] & [PERSON_NAME]" at bounding box center [515, 217] width 176 height 14
click at [407, 216] on button "Tax" at bounding box center [409, 217] width 16 height 14
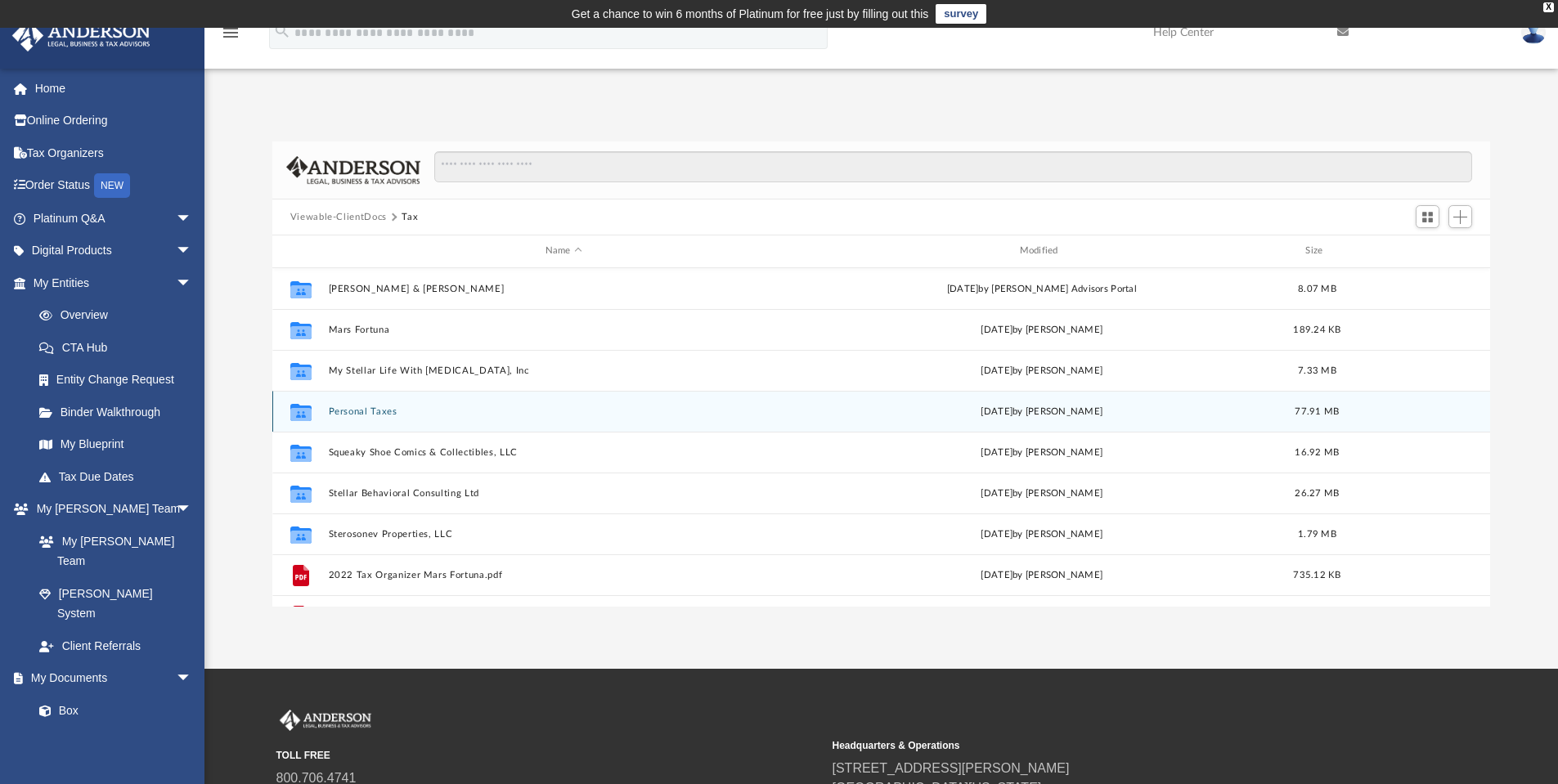
click at [368, 409] on button "Personal Taxes" at bounding box center [563, 411] width 471 height 11
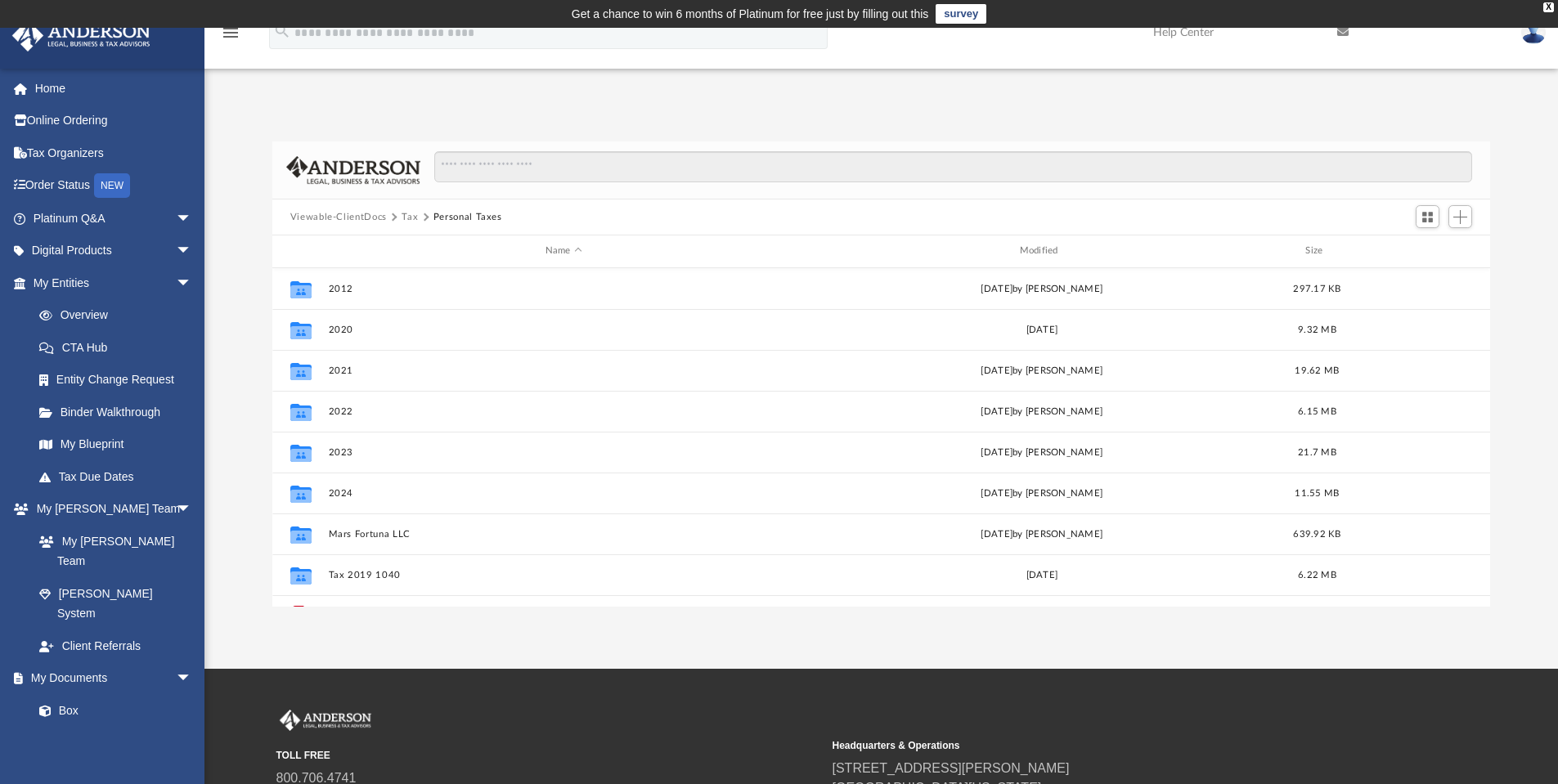
click at [409, 216] on button "Tax" at bounding box center [409, 217] width 16 height 14
